Goal: Task Accomplishment & Management: Manage account settings

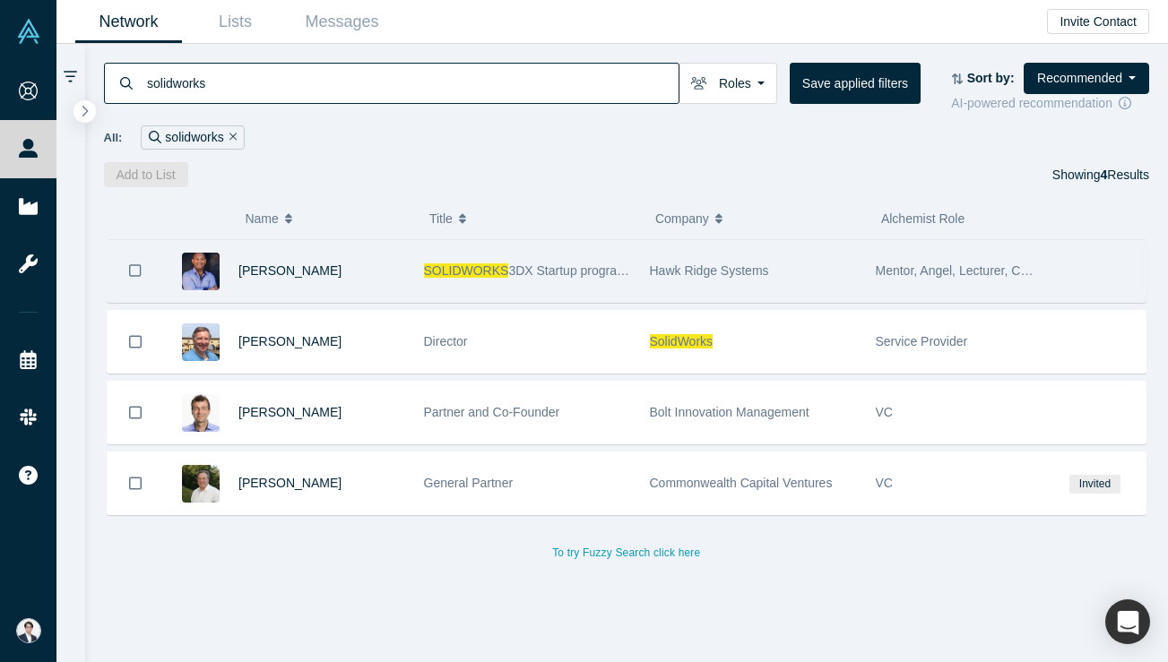
click at [516, 285] on div "SOLIDWORKS 3DX Startup program Manager" at bounding box center [527, 271] width 207 height 62
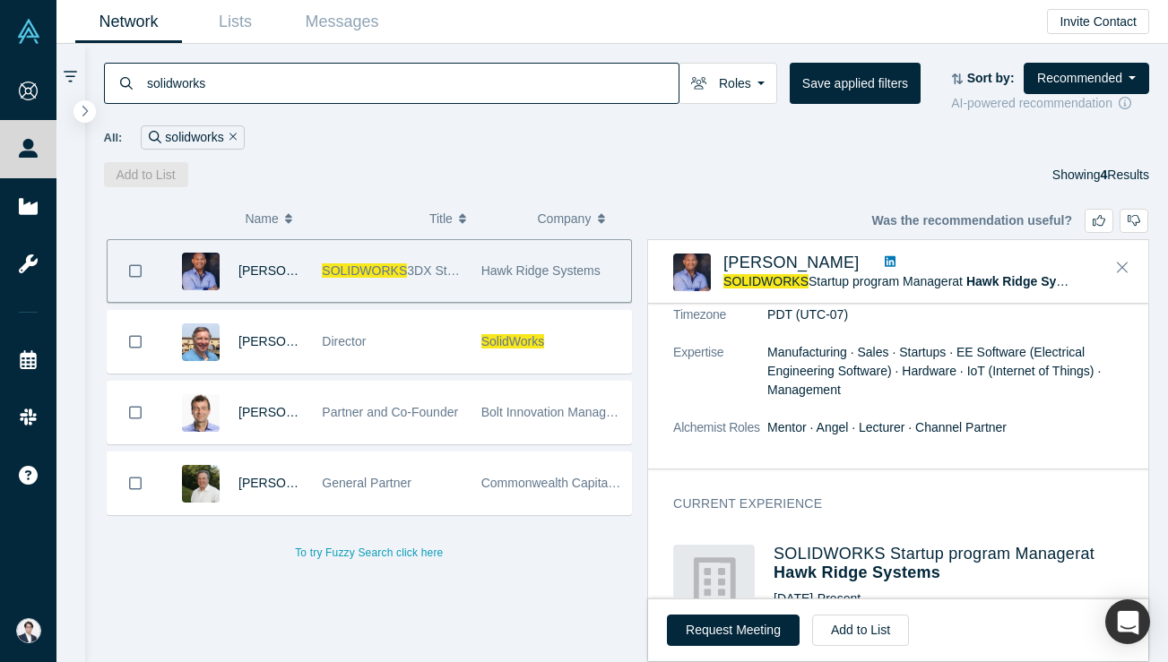
scroll to position [298, 0]
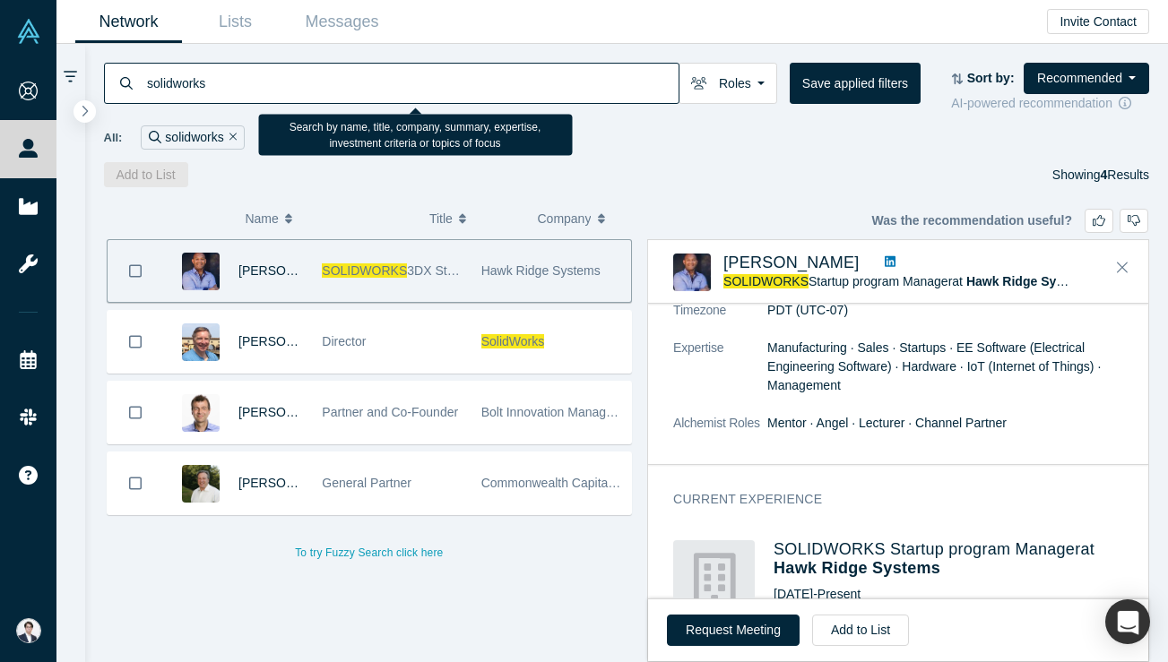
click at [272, 90] on input "solidworks" at bounding box center [411, 83] width 533 height 42
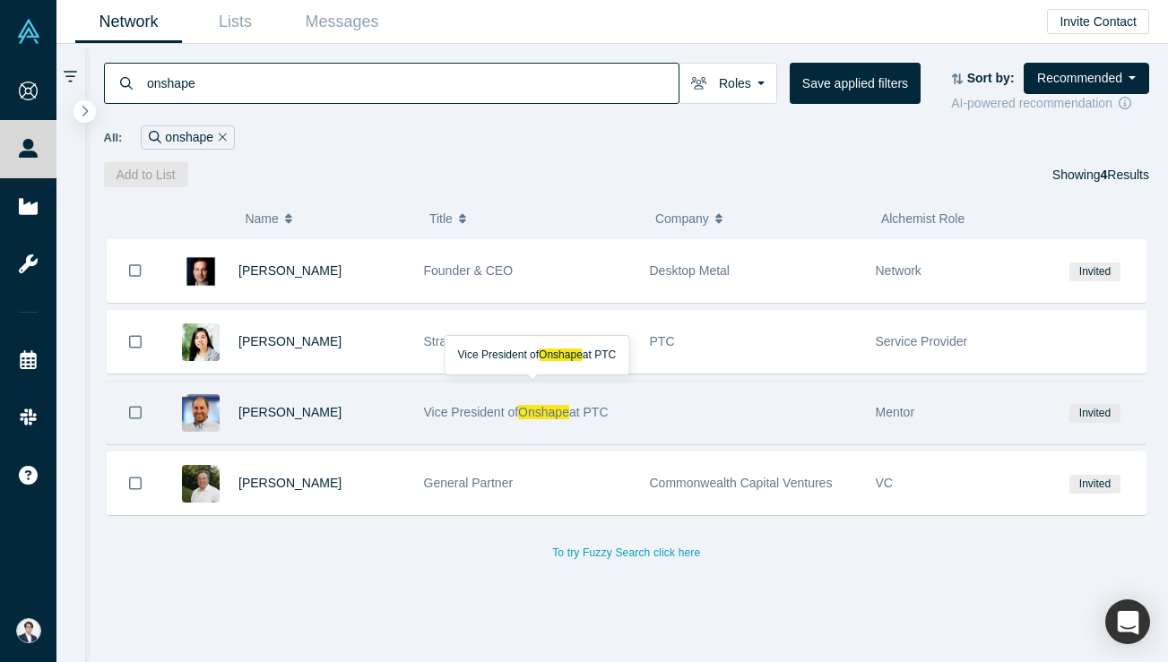
click at [539, 393] on div "Vice President of Onshape at PTC" at bounding box center [527, 413] width 207 height 62
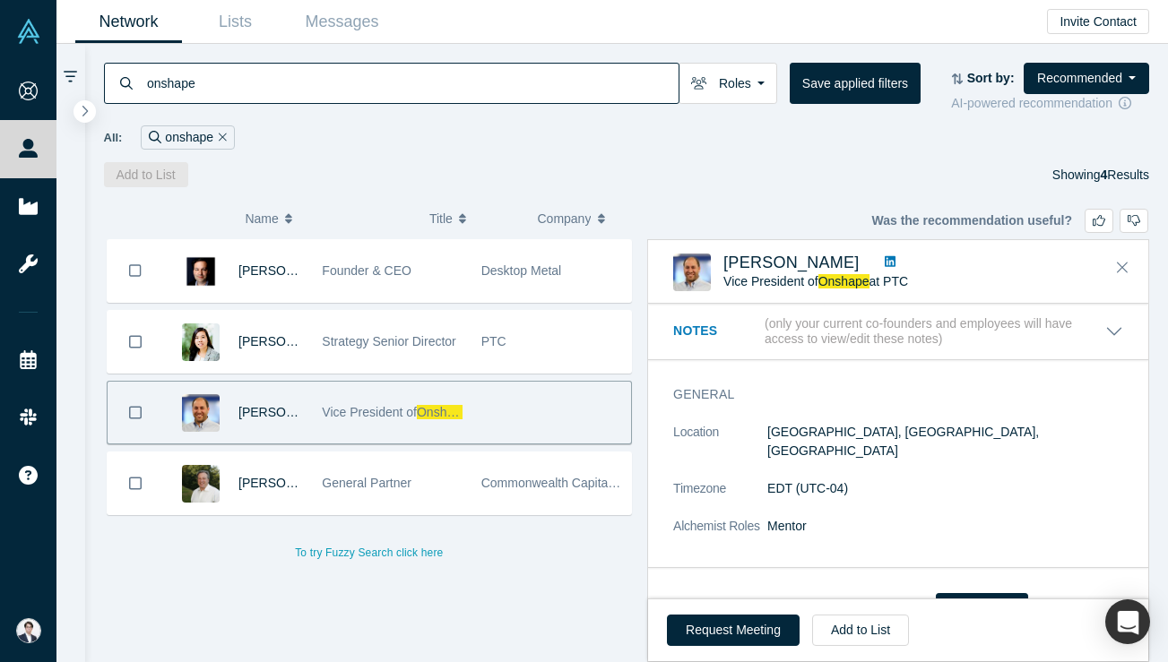
click at [885, 260] on icon at bounding box center [890, 261] width 11 height 11
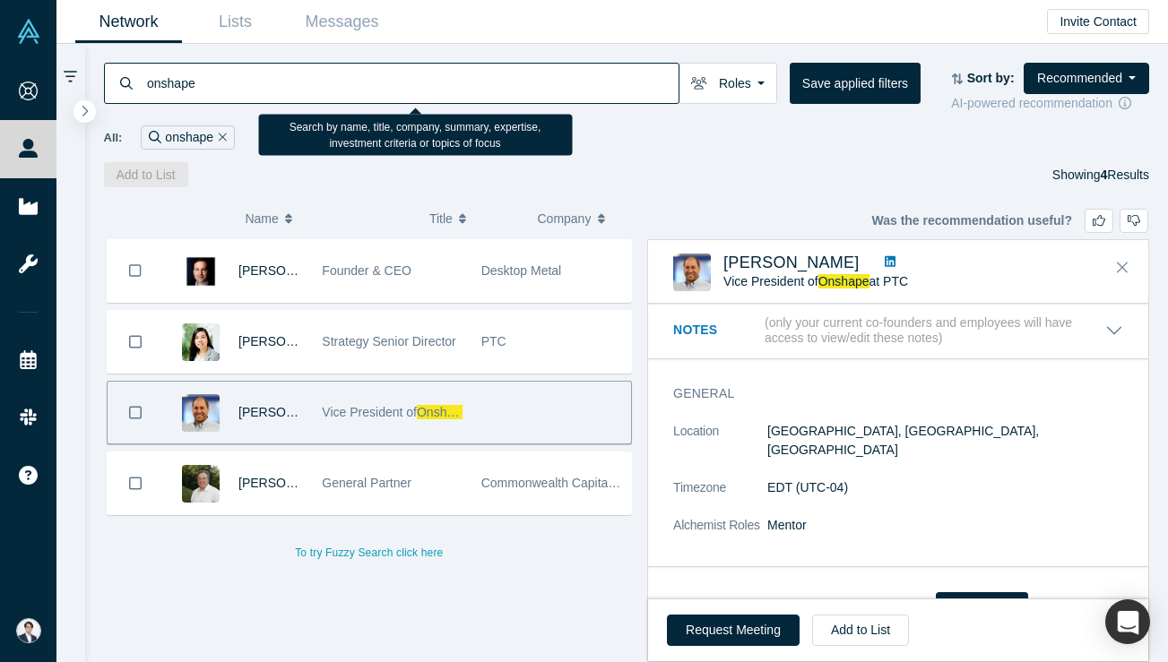
click at [272, 101] on input "onshape" at bounding box center [411, 83] width 533 height 42
click at [279, 90] on input "onshape" at bounding box center [411, 83] width 533 height 42
type input "PTC"
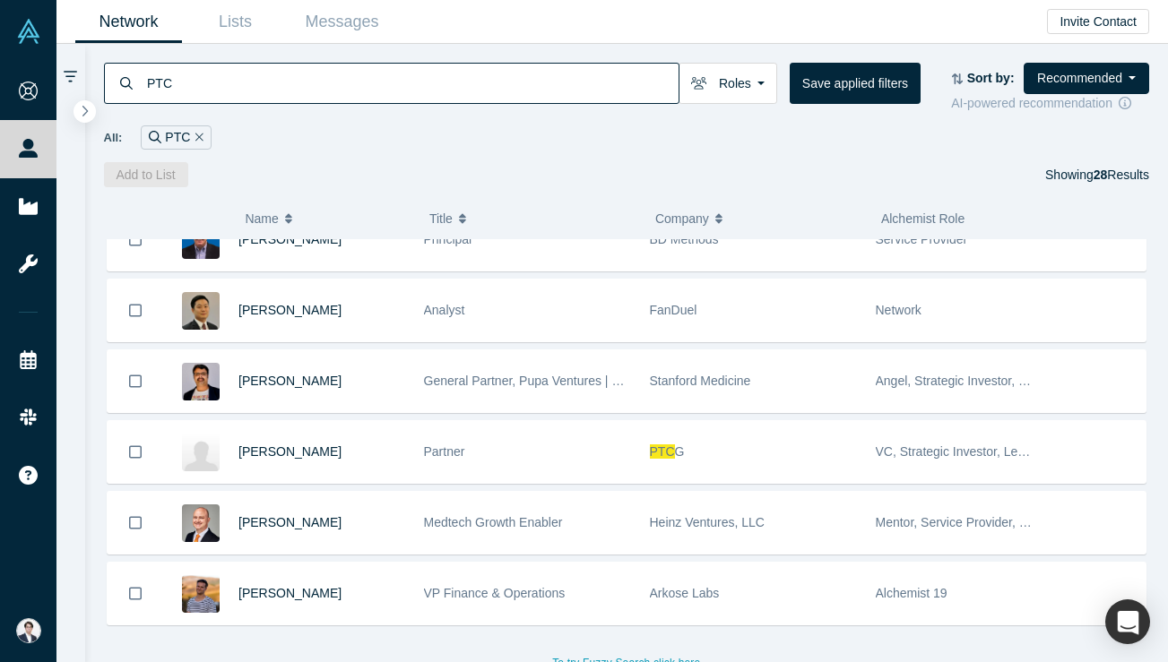
scroll to position [1602, 0]
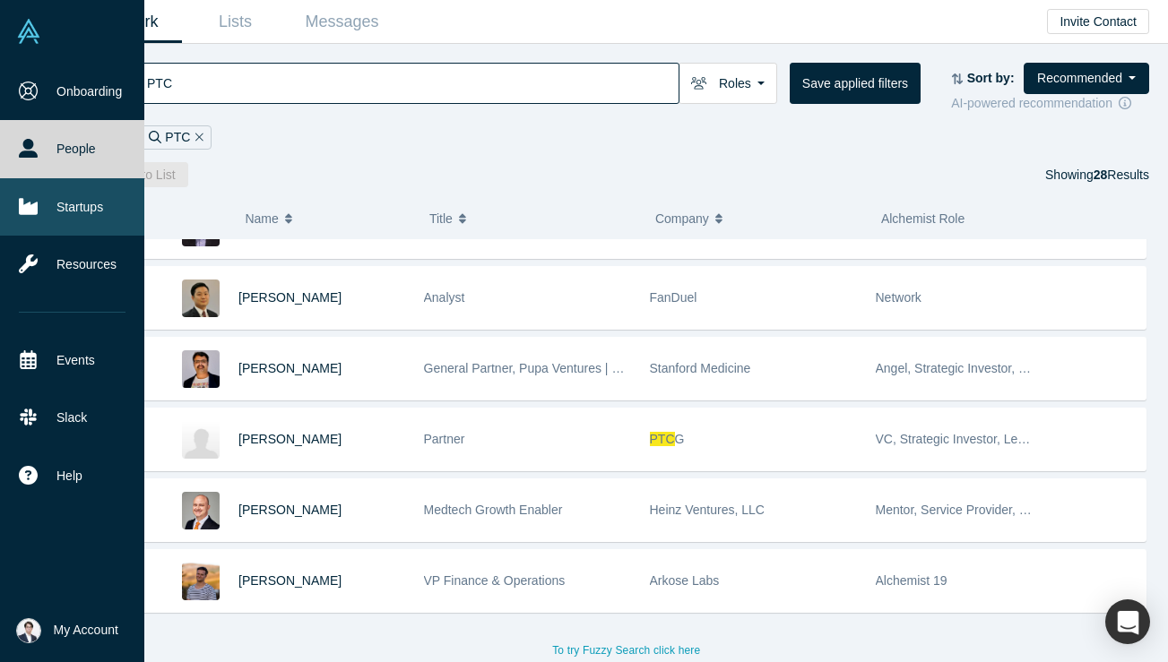
click at [39, 182] on link "Startups" at bounding box center [72, 206] width 144 height 57
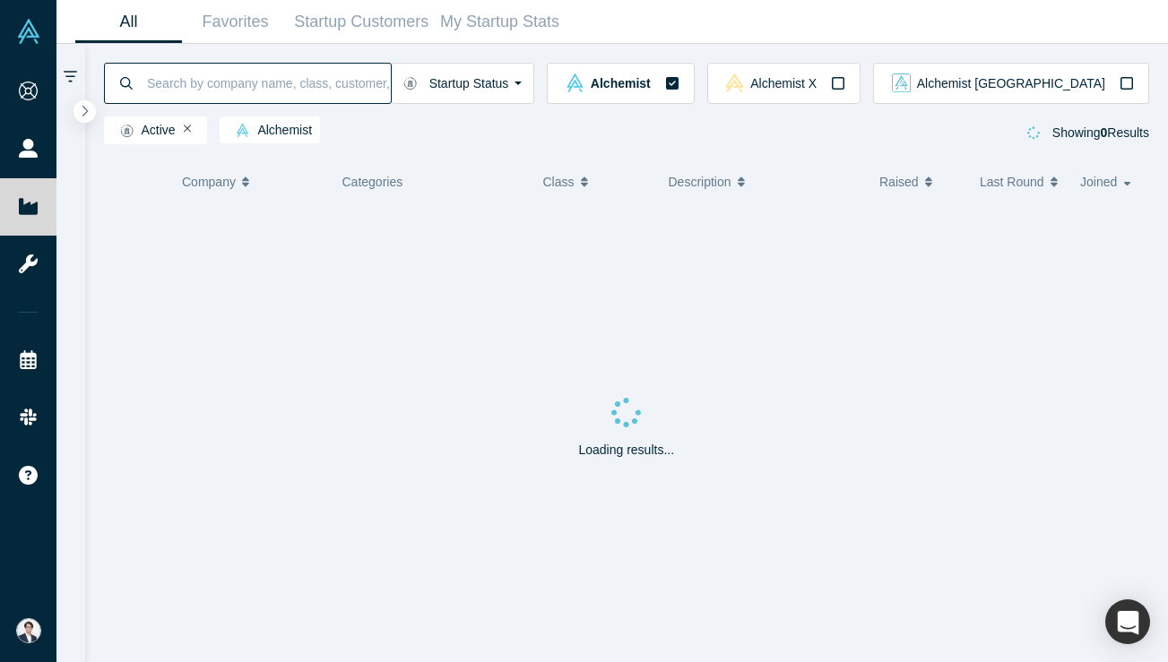
click at [327, 67] on input at bounding box center [268, 83] width 246 height 42
type input "manufacturing"
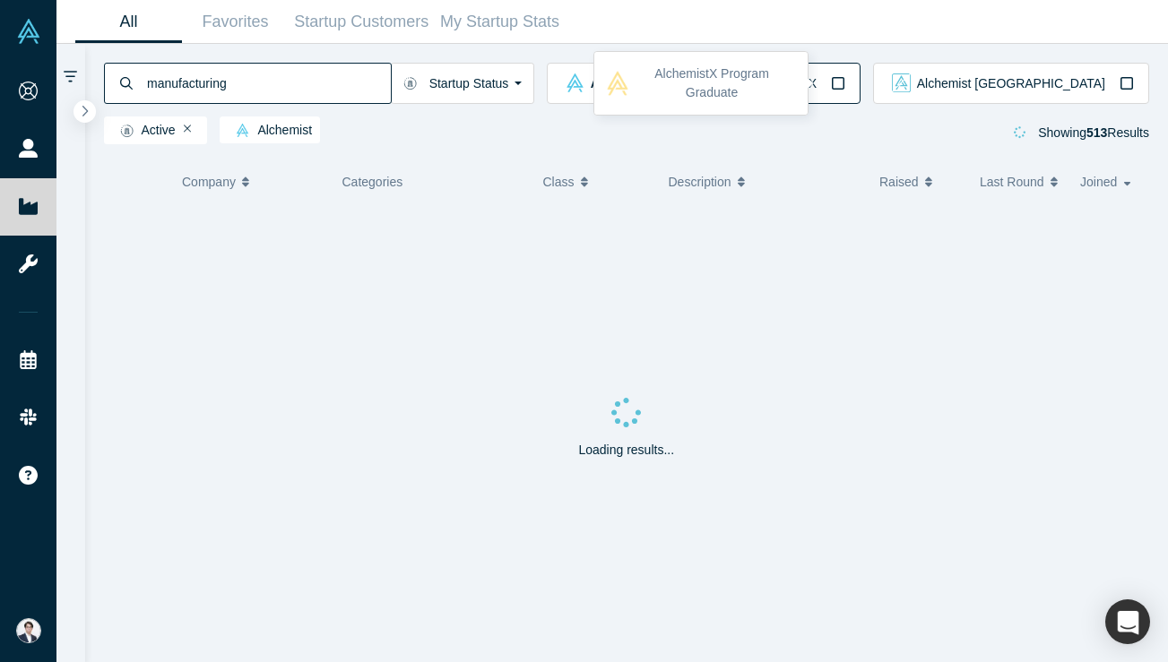
click at [845, 87] on icon "button" at bounding box center [838, 83] width 14 height 14
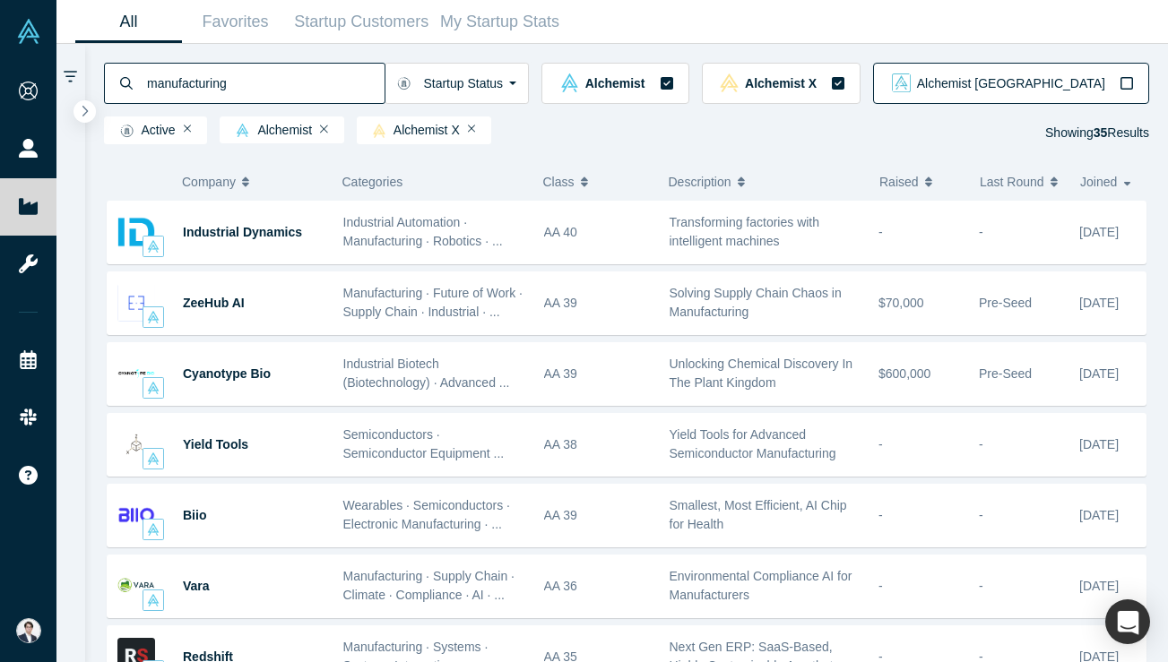
click at [1129, 91] on div "Alchemist [GEOGRAPHIC_DATA]" at bounding box center [1011, 82] width 246 height 19
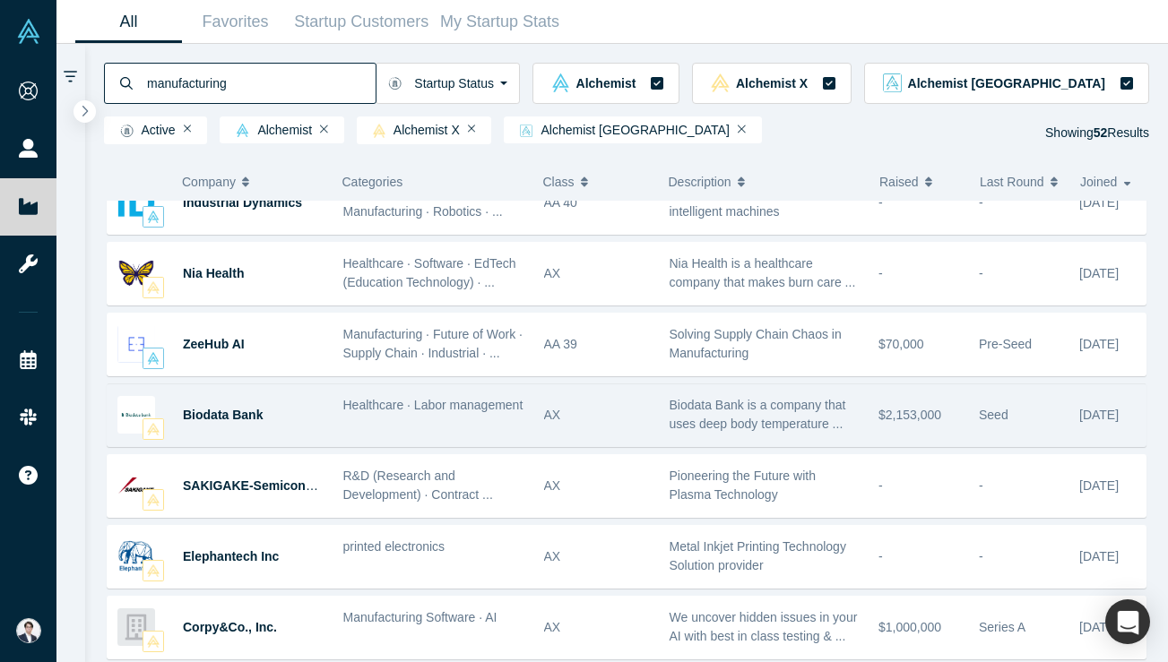
scroll to position [365, 0]
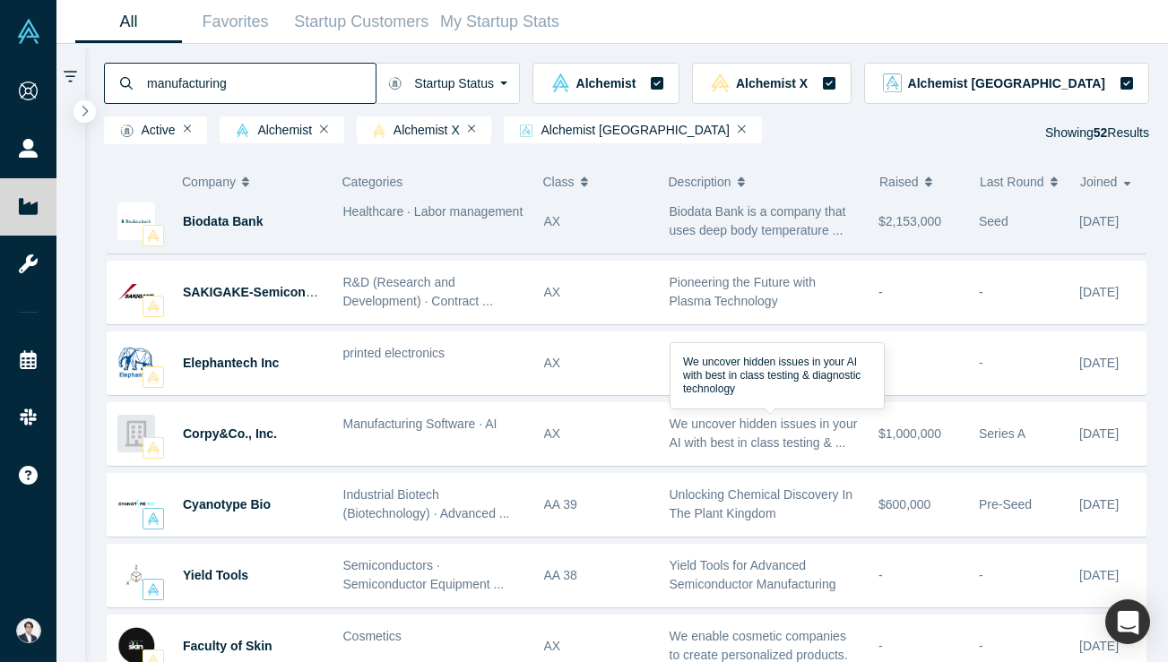
click at [713, 439] on span "We uncover hidden issues in your AI with best in class testing & ..." at bounding box center [764, 433] width 188 height 33
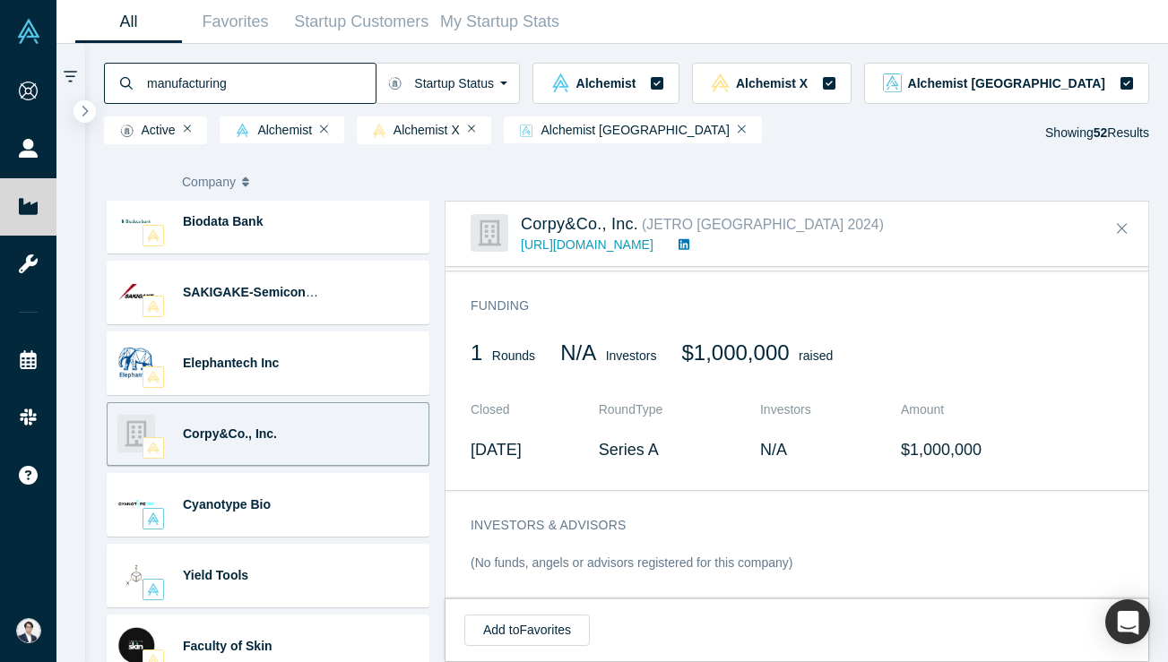
scroll to position [0, 0]
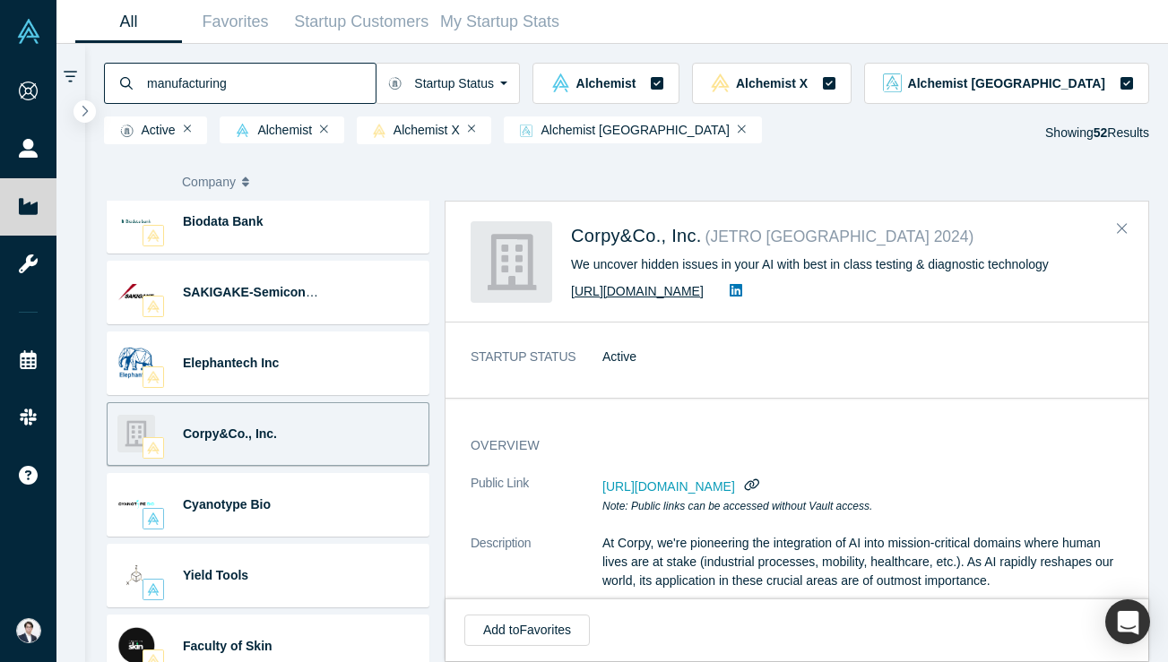
click at [674, 290] on link "[URL][DOMAIN_NAME]" at bounding box center [637, 291] width 133 height 14
click at [742, 296] on icon at bounding box center [736, 290] width 13 height 13
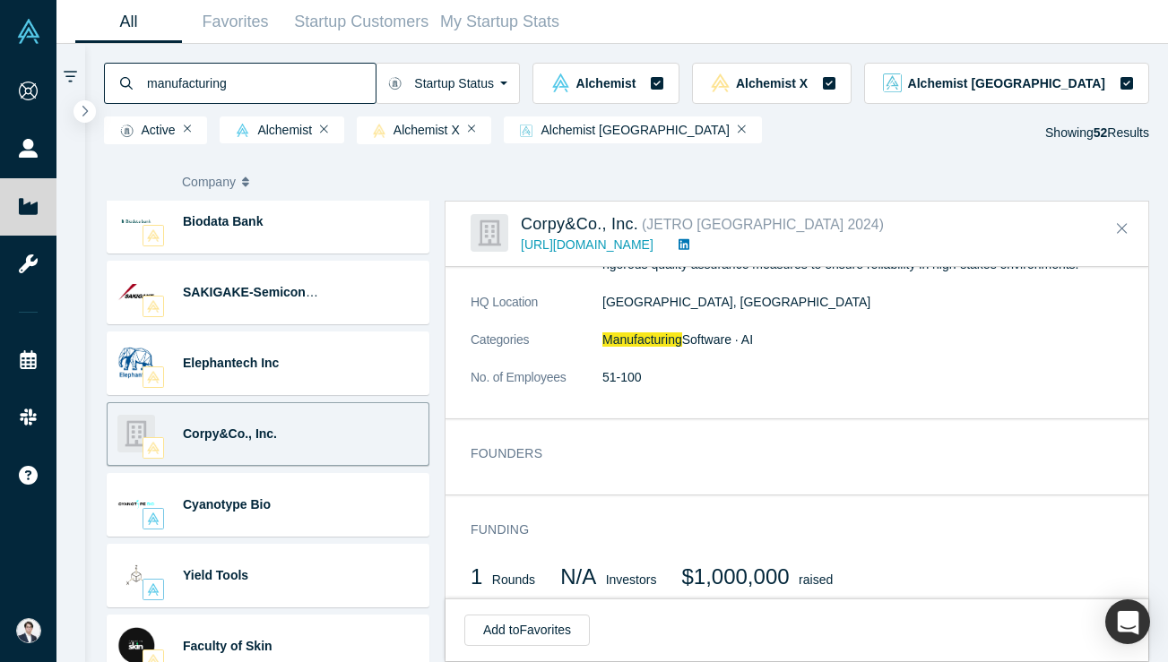
scroll to position [549, 0]
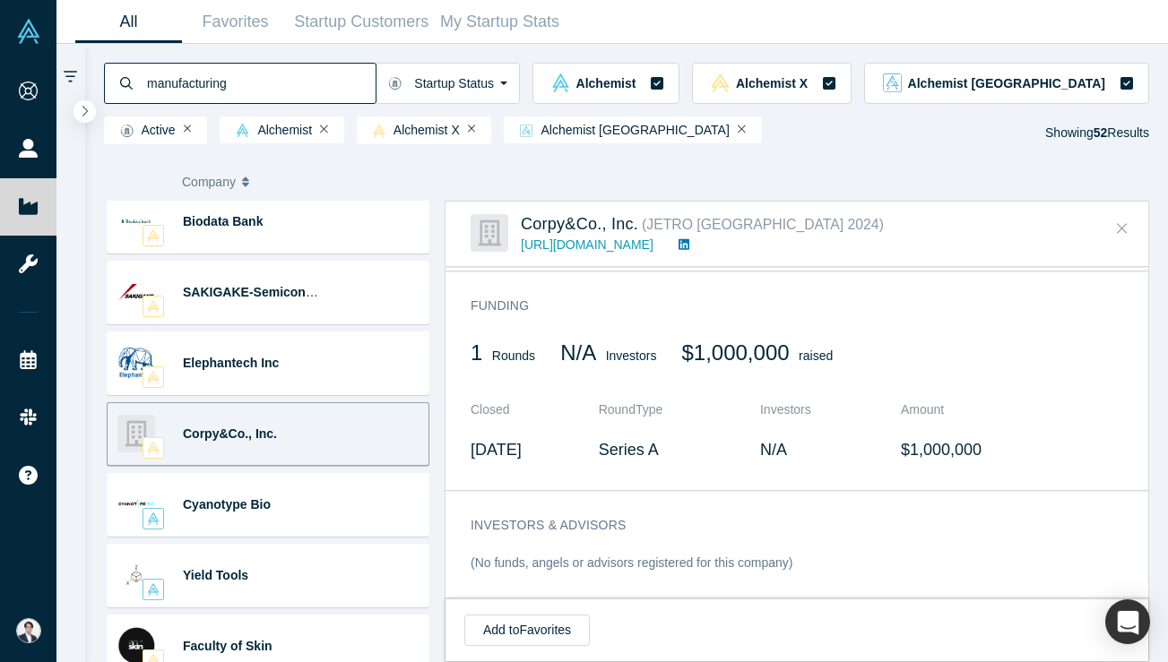
click at [1127, 215] on button "Close" at bounding box center [1122, 229] width 27 height 29
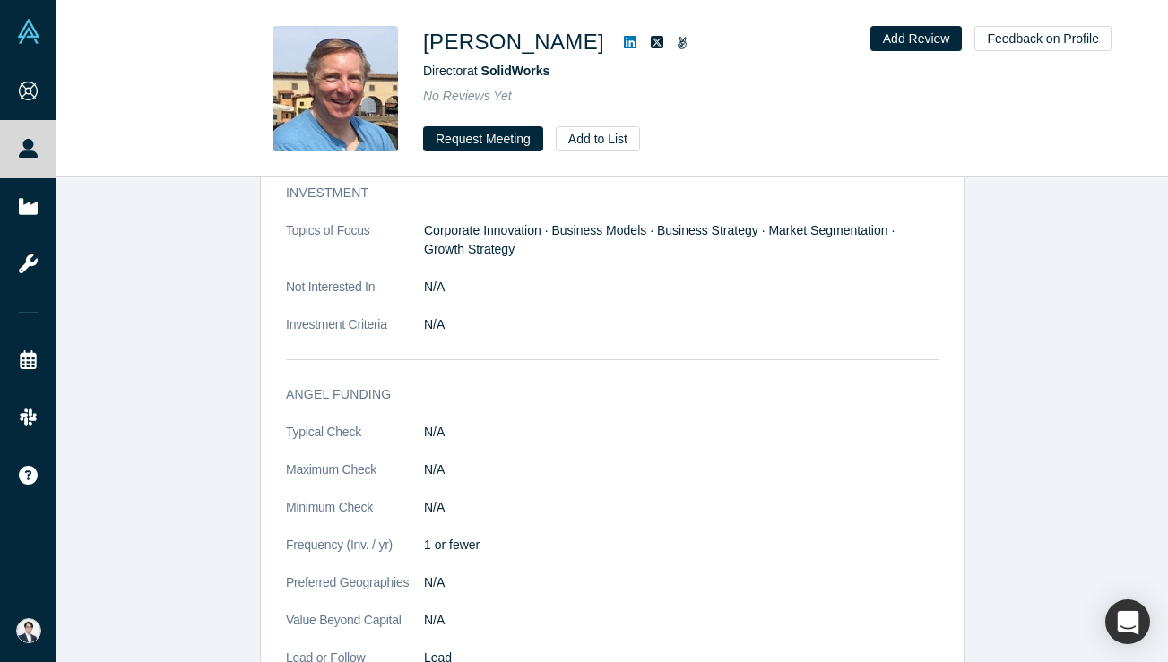
scroll to position [782, 0]
click at [624, 40] on icon at bounding box center [630, 42] width 13 height 14
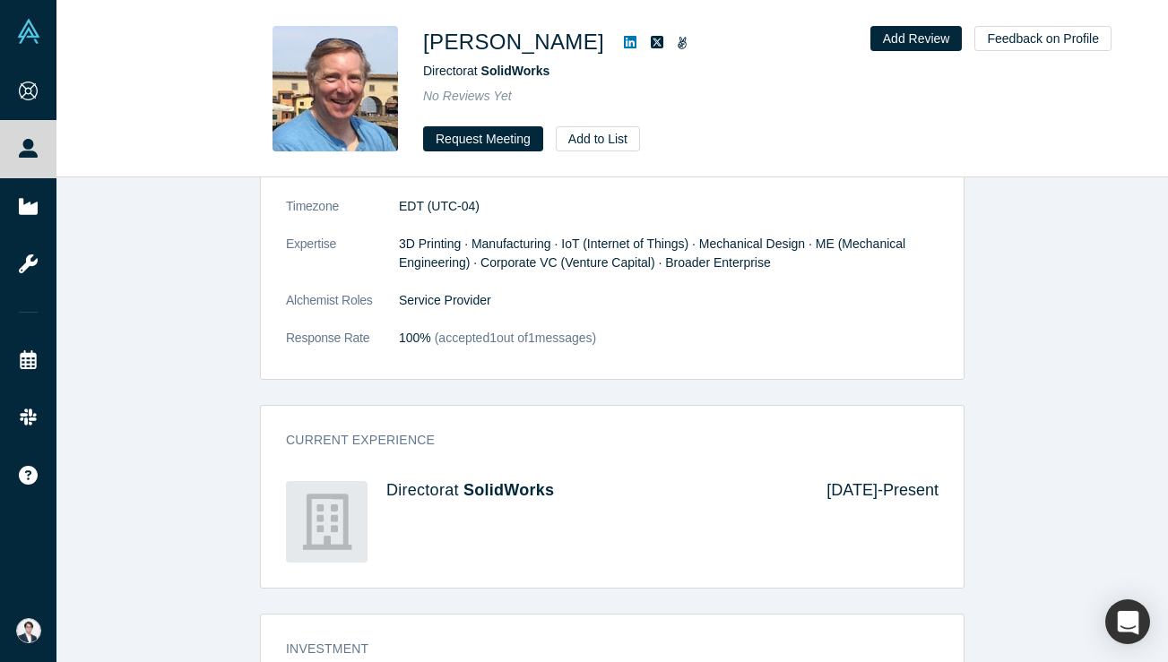
scroll to position [0, 0]
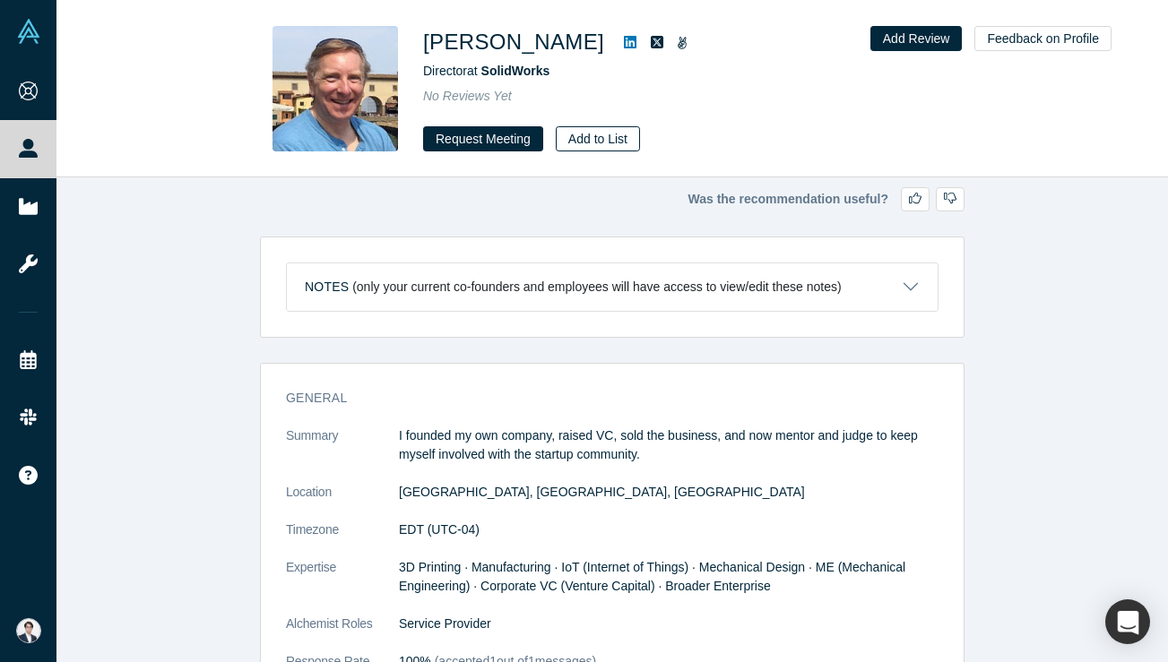
click at [594, 136] on button "Add to List" at bounding box center [598, 138] width 84 height 25
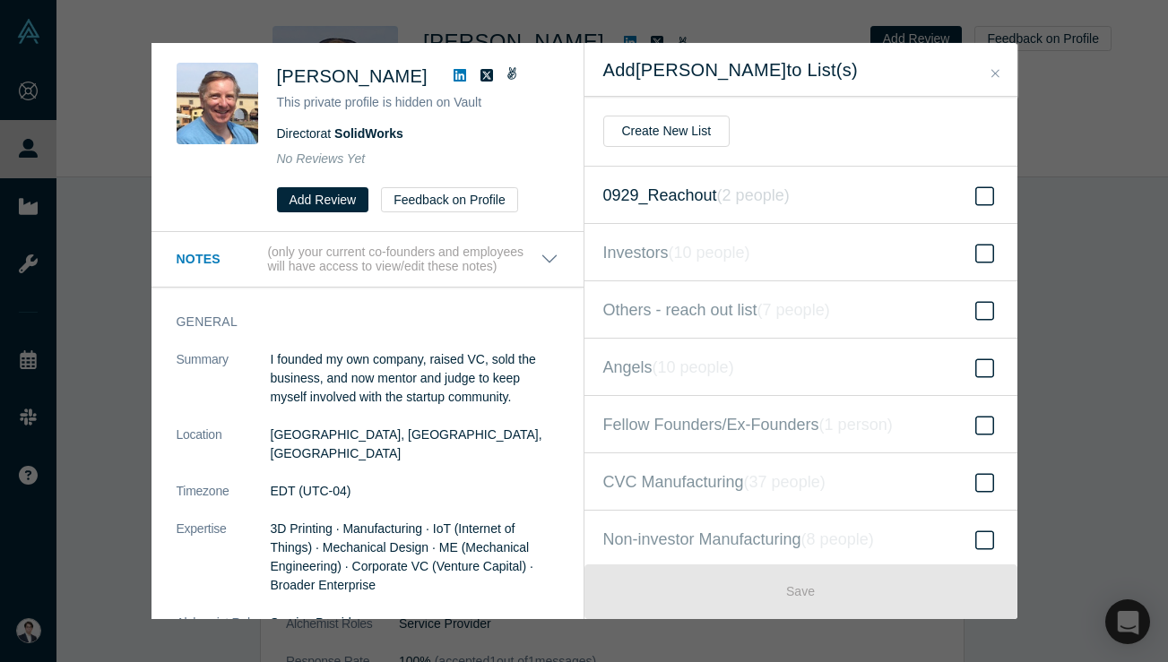
click at [727, 192] on icon "( 2 people )" at bounding box center [753, 195] width 73 height 18
click at [0, 0] on input "0929_Reachout ( 2 people )" at bounding box center [0, 0] width 0 height 0
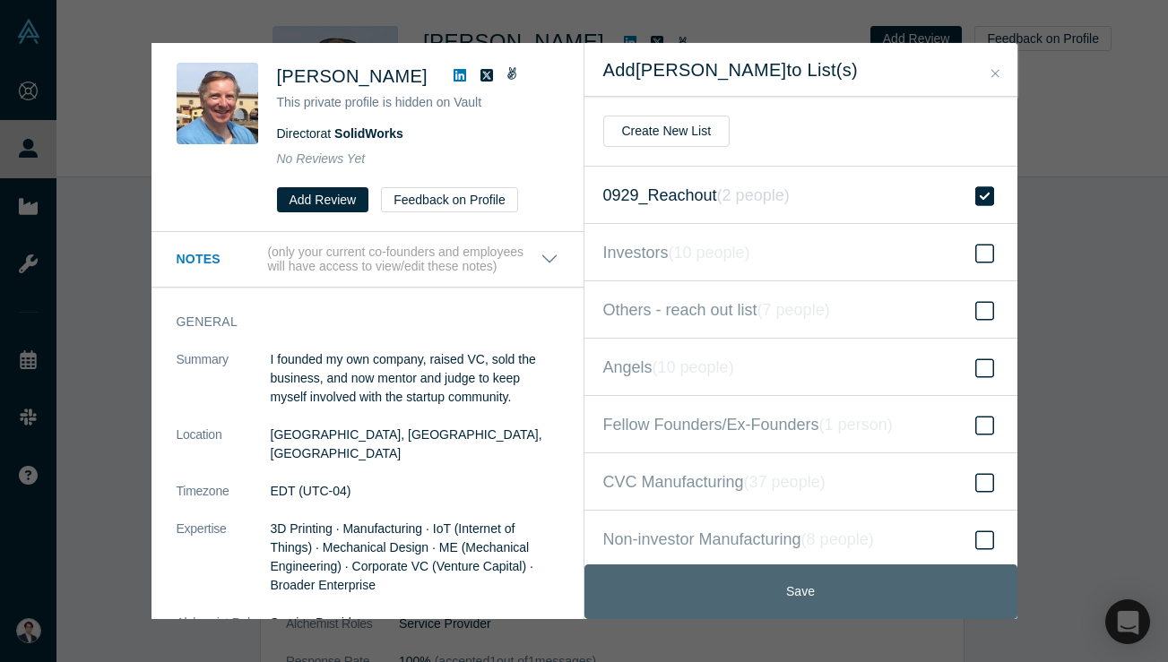
click at [813, 592] on button "Save" at bounding box center [800, 592] width 433 height 55
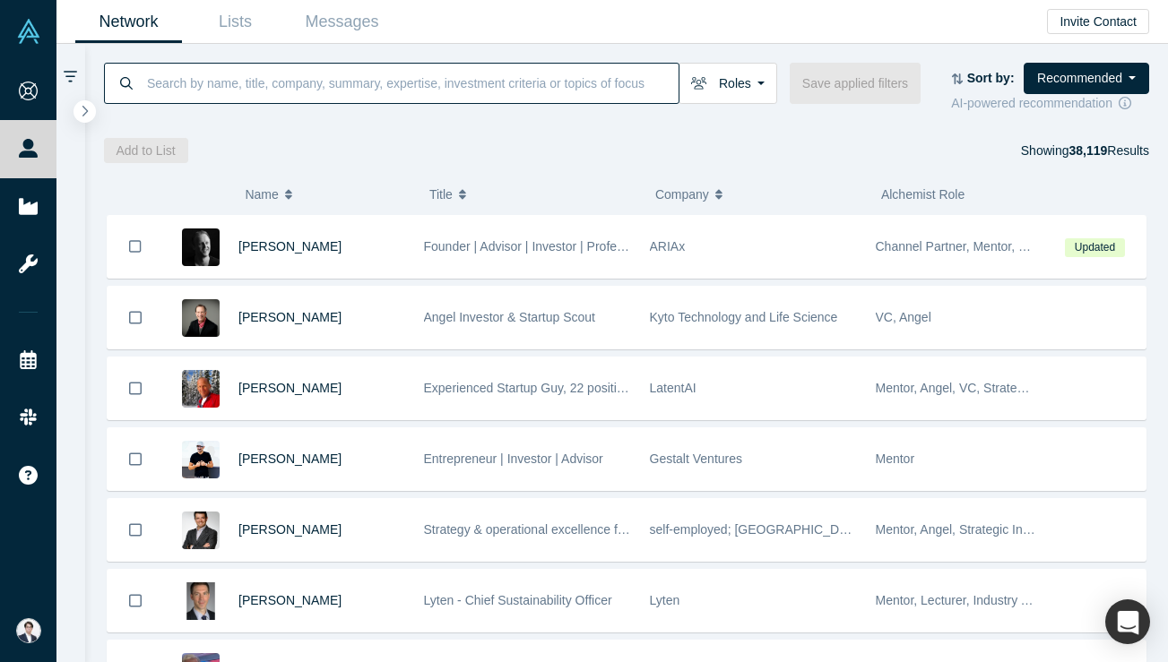
click at [335, 79] on input at bounding box center [411, 83] width 533 height 42
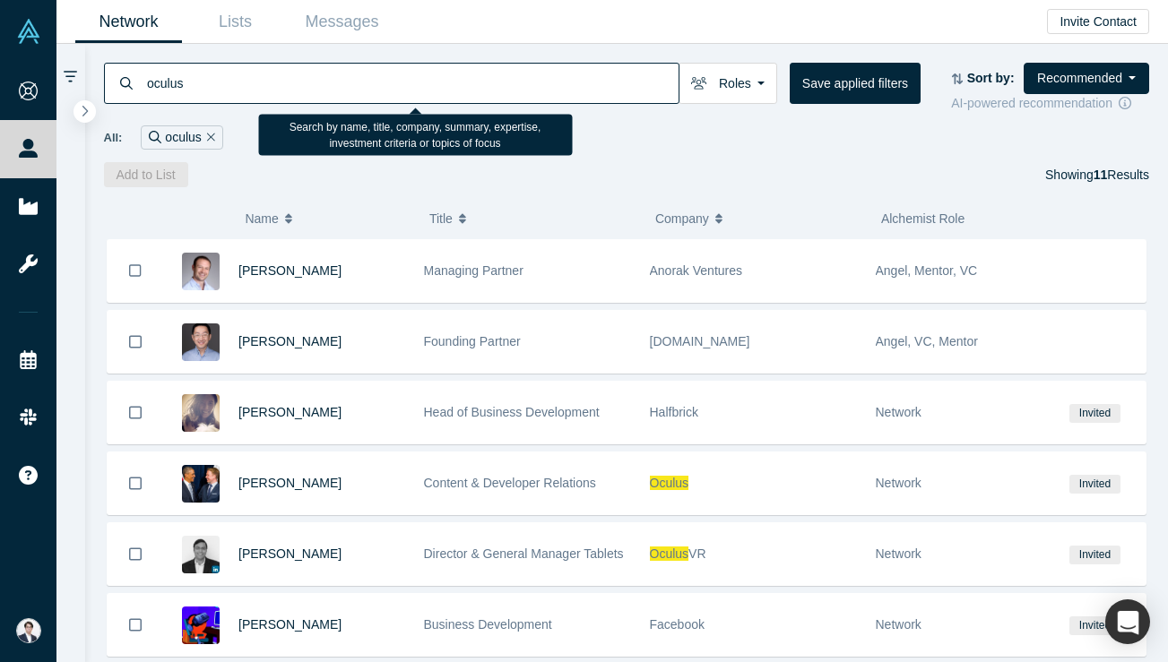
click at [374, 73] on input "oculus" at bounding box center [411, 83] width 533 height 42
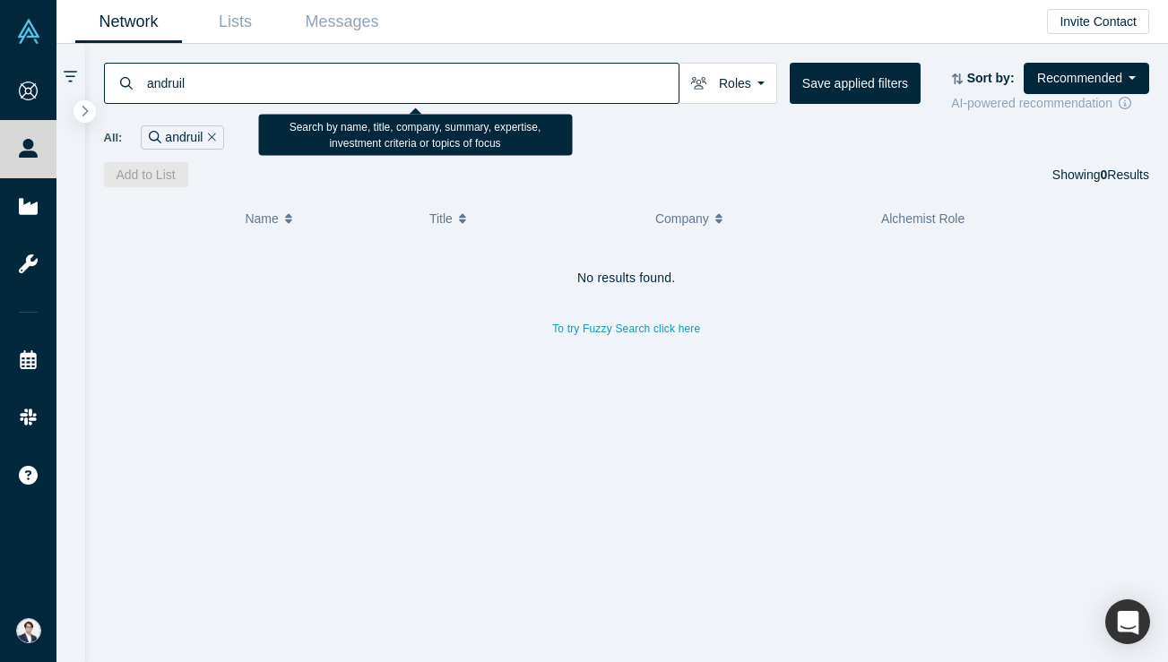
click at [345, 68] on input "andruil" at bounding box center [411, 83] width 533 height 42
type input "oculus"
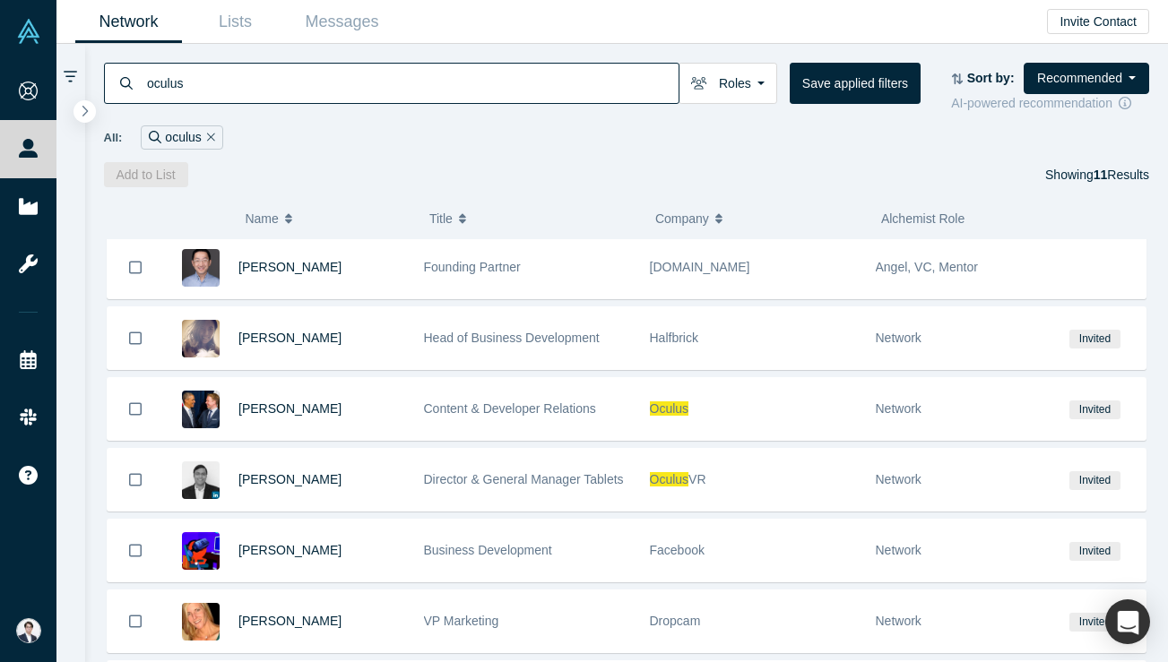
scroll to position [81, 0]
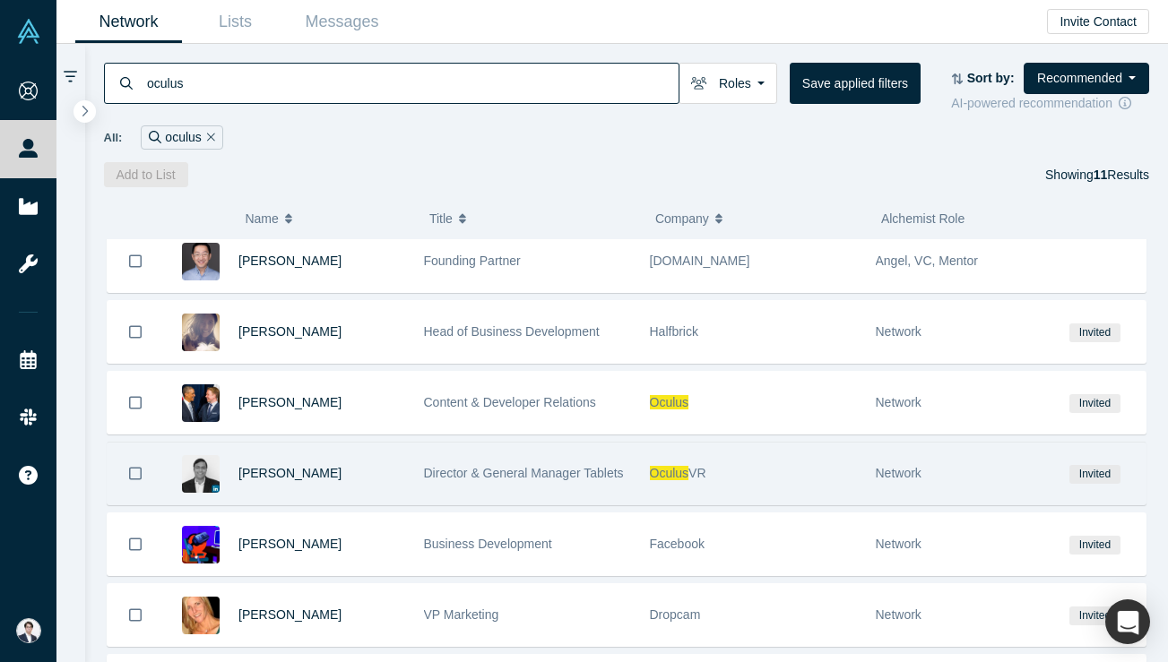
click at [562, 477] on span "Director & General Manager Tablets" at bounding box center [524, 473] width 200 height 14
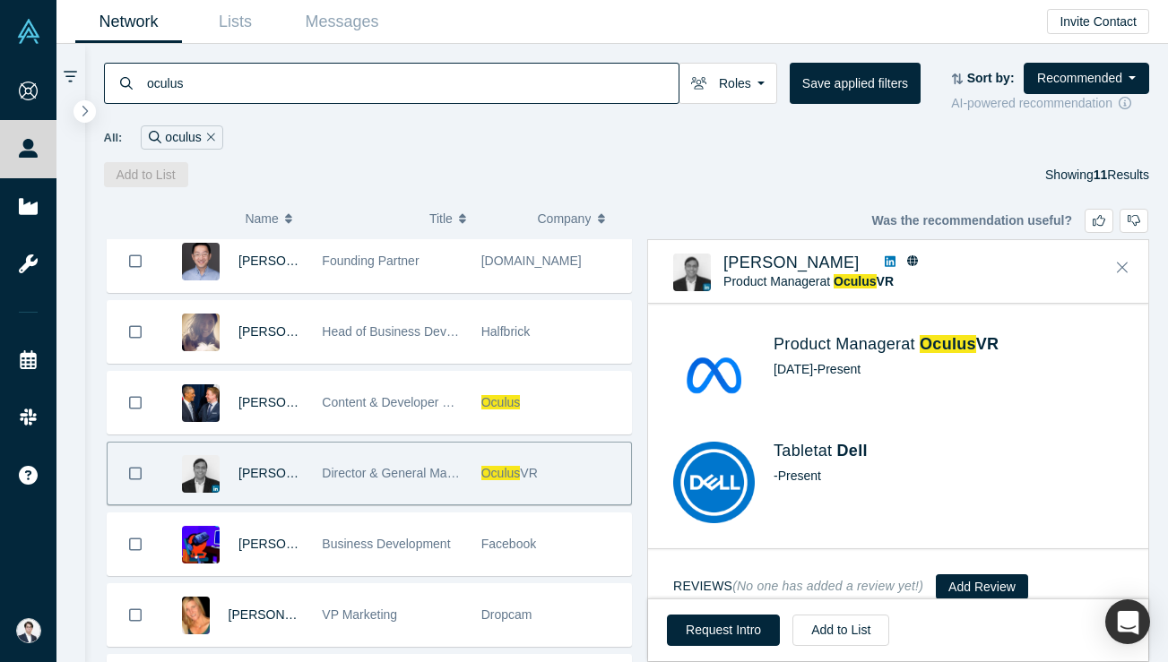
scroll to position [291, 0]
click at [878, 259] on link at bounding box center [889, 263] width 23 height 19
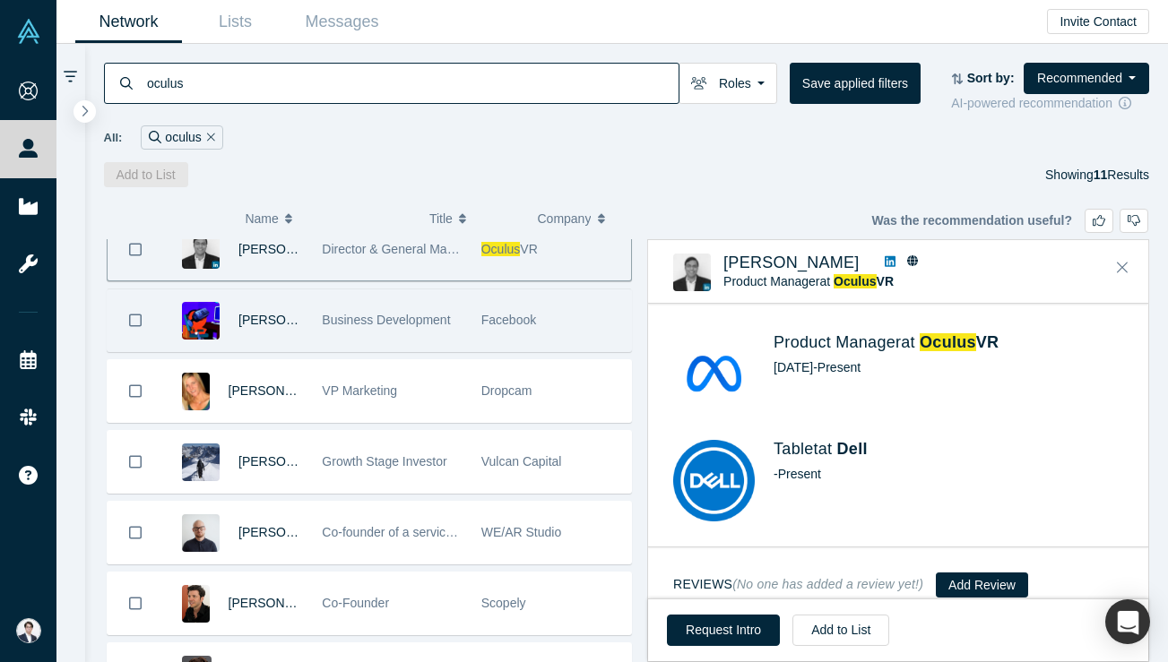
scroll to position [307, 0]
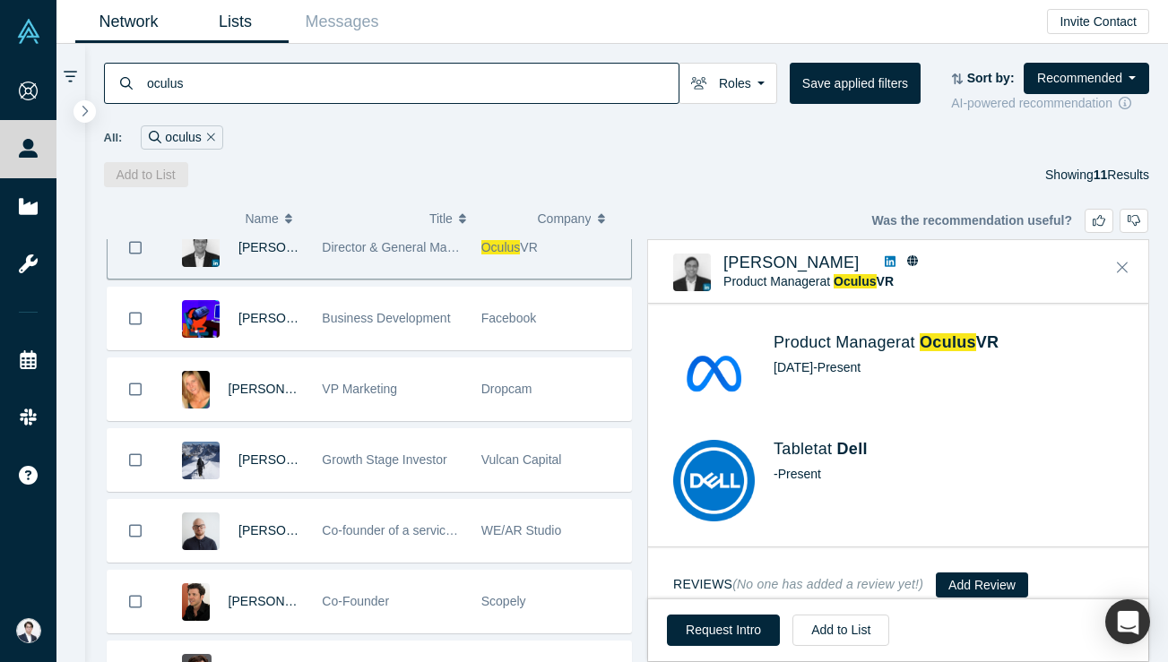
click at [261, 4] on link "Lists" at bounding box center [235, 22] width 107 height 42
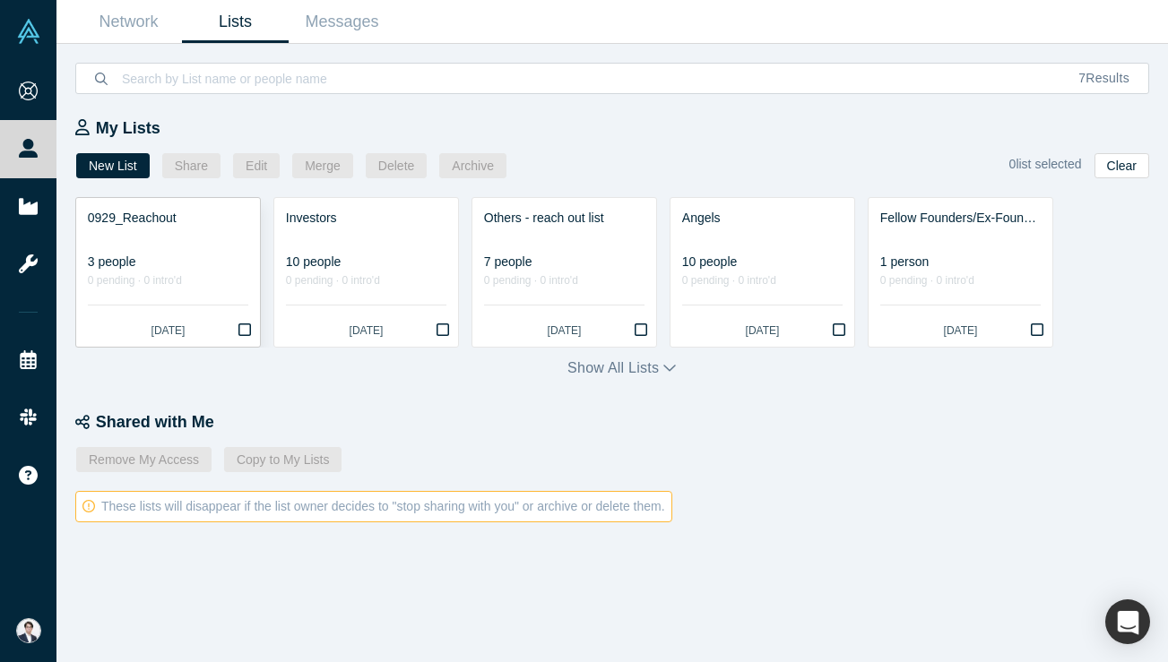
click at [149, 241] on div at bounding box center [168, 237] width 160 height 19
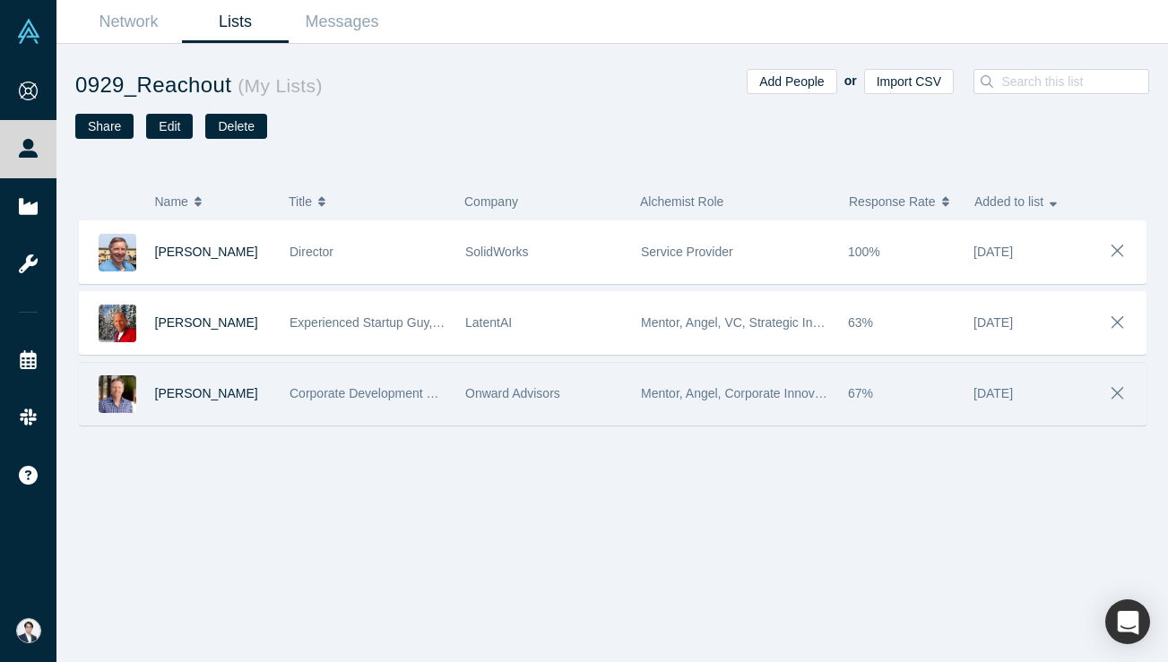
click at [603, 395] on div "Onward Advisors" at bounding box center [543, 394] width 157 height 62
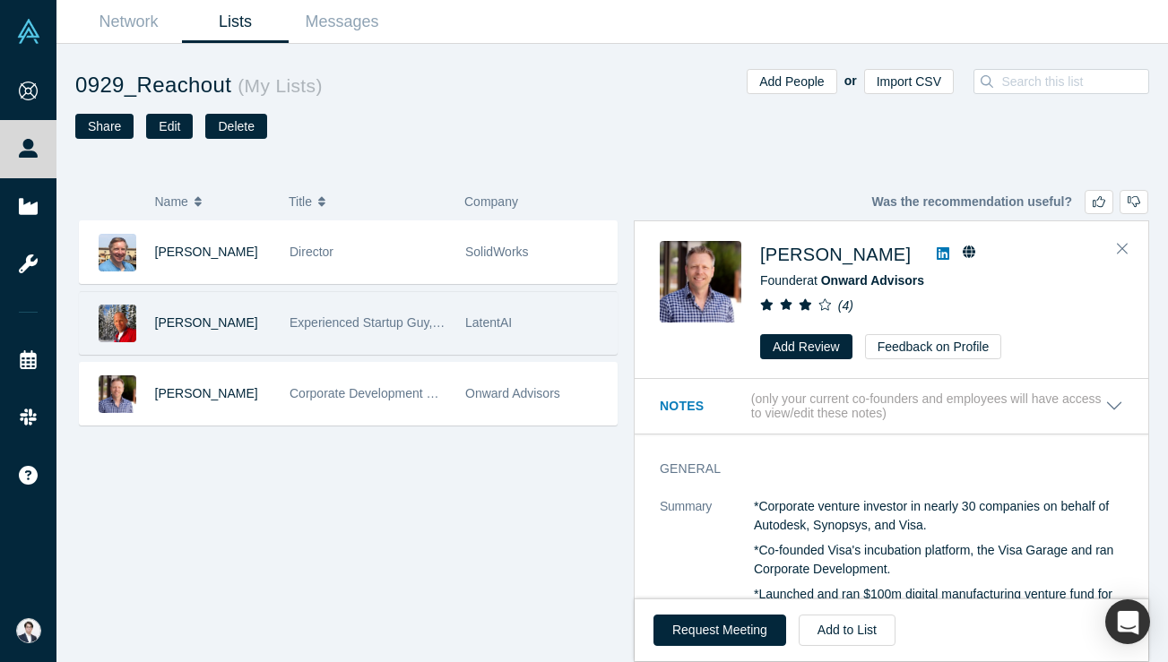
click at [355, 313] on div "Experienced Startup Guy, 22 positive exits to date" at bounding box center [367, 323] width 157 height 62
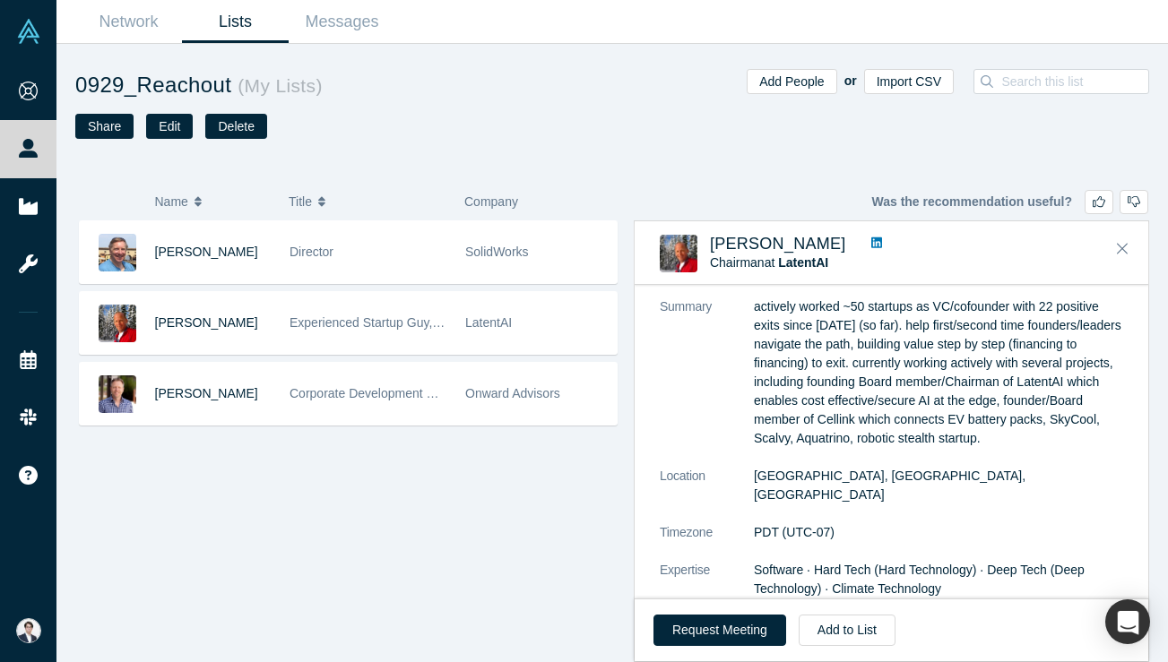
scroll to position [137, 0]
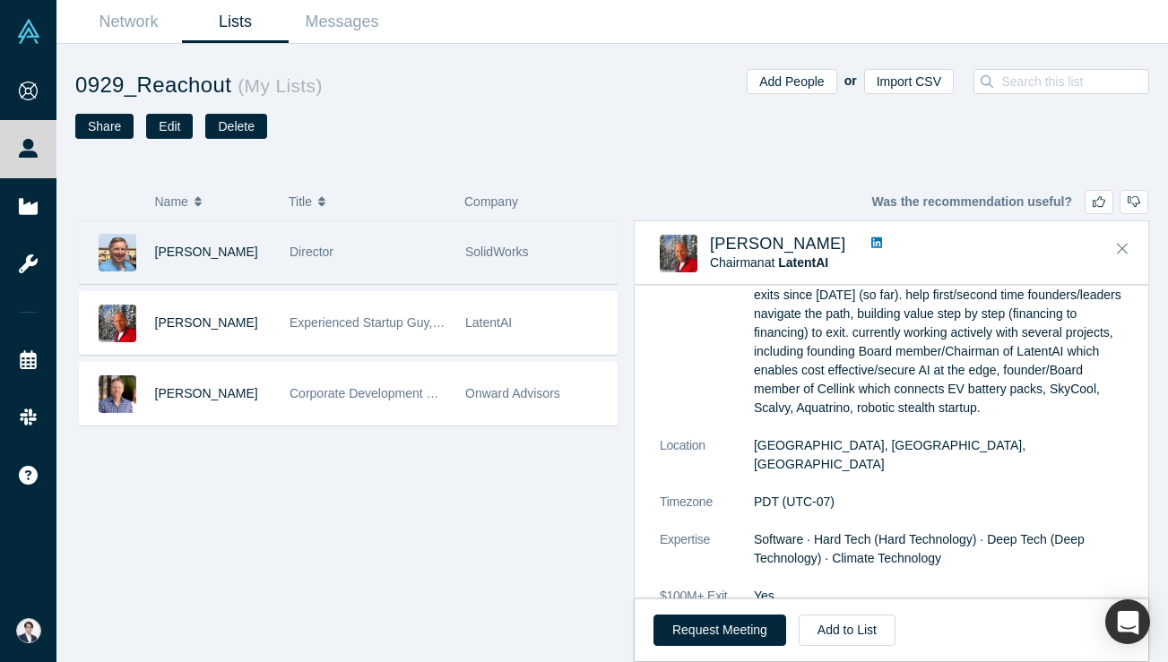
click at [433, 269] on div "Director" at bounding box center [367, 252] width 157 height 62
